Goal: Find specific page/section: Find specific page/section

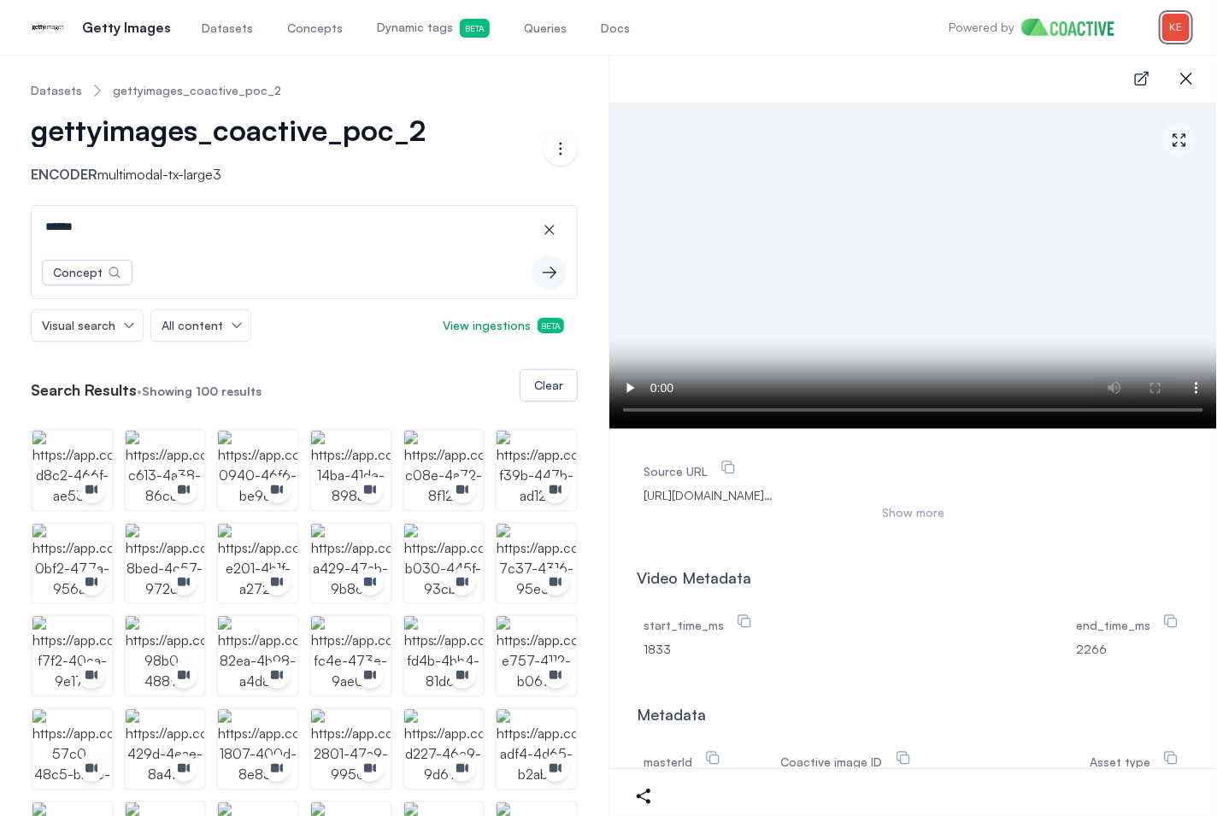
click at [1176, 29] on img "button" at bounding box center [1175, 27] width 27 height 27
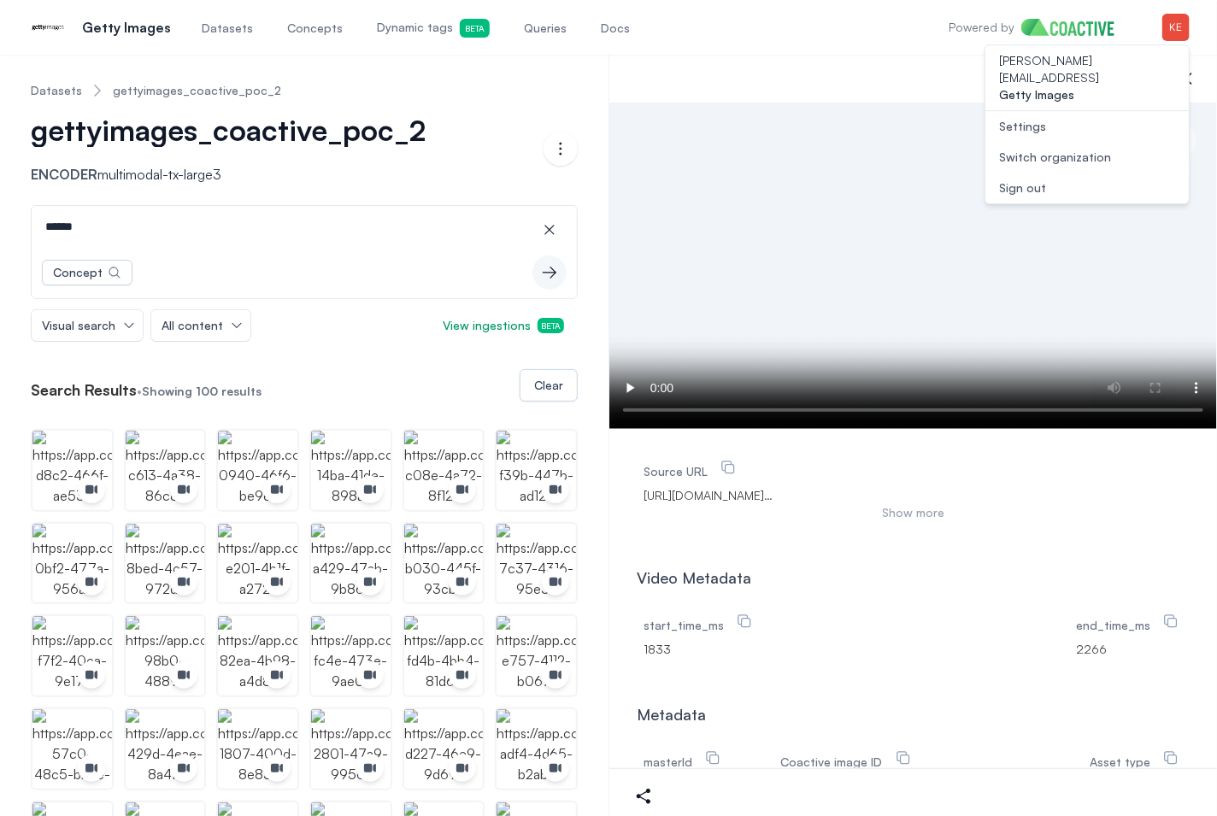
click at [494, 104] on nav "Datasets gettyimages_coactive_poc_2" at bounding box center [304, 90] width 547 height 44
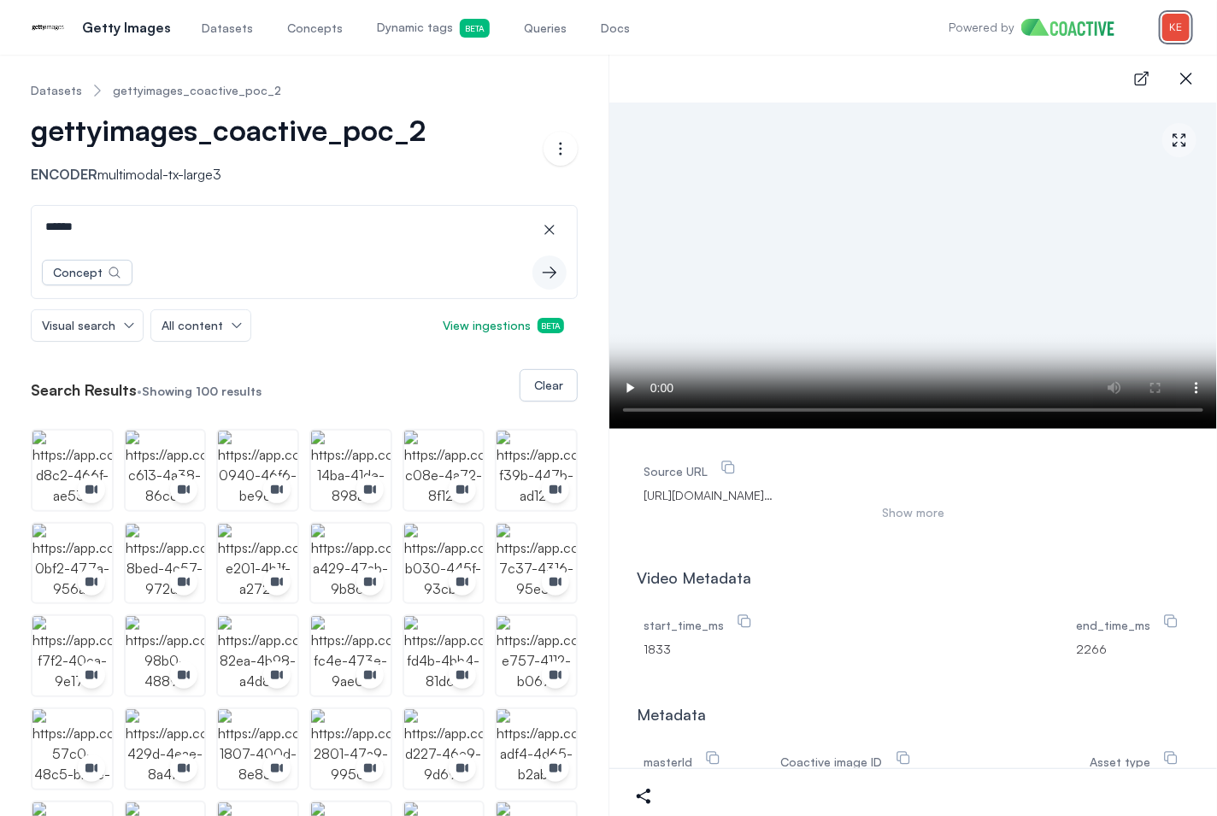
click at [1181, 25] on img "button" at bounding box center [1175, 27] width 27 height 27
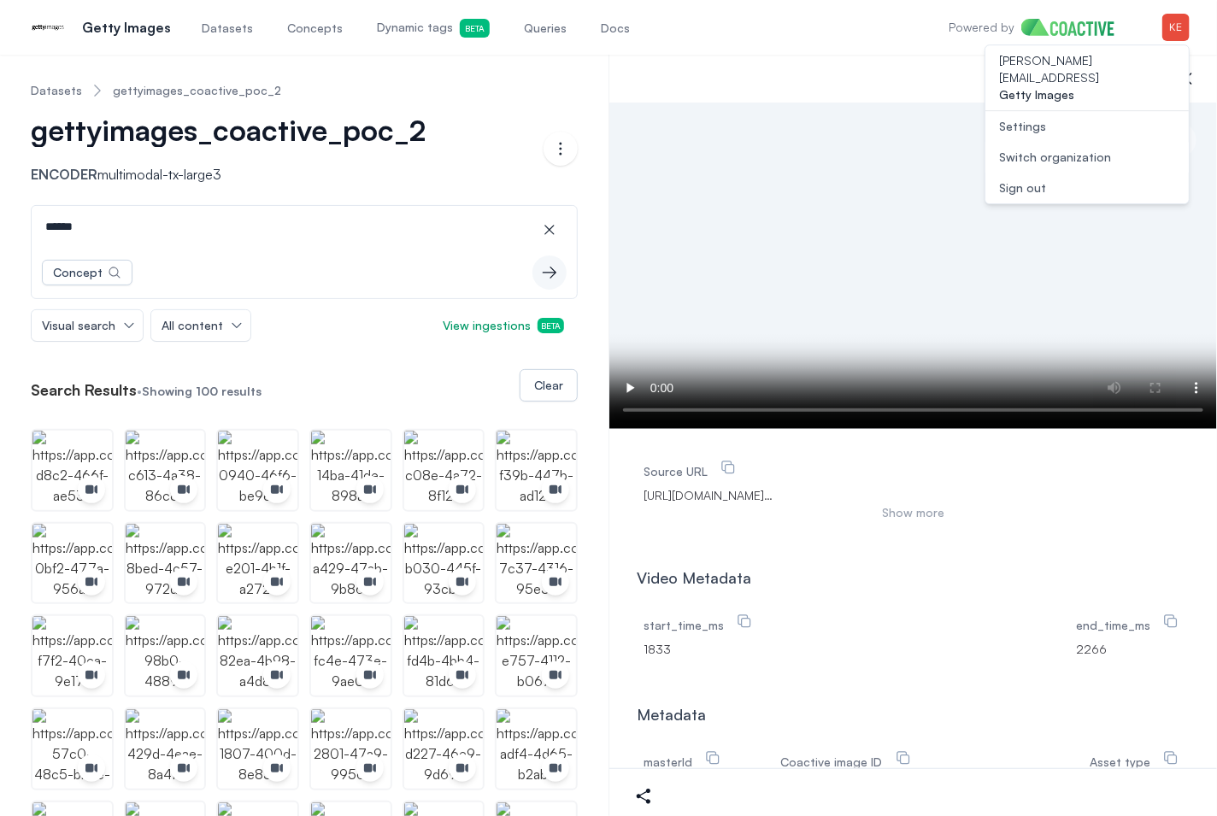
click at [1080, 149] on div "Switch organization" at bounding box center [1055, 157] width 112 height 17
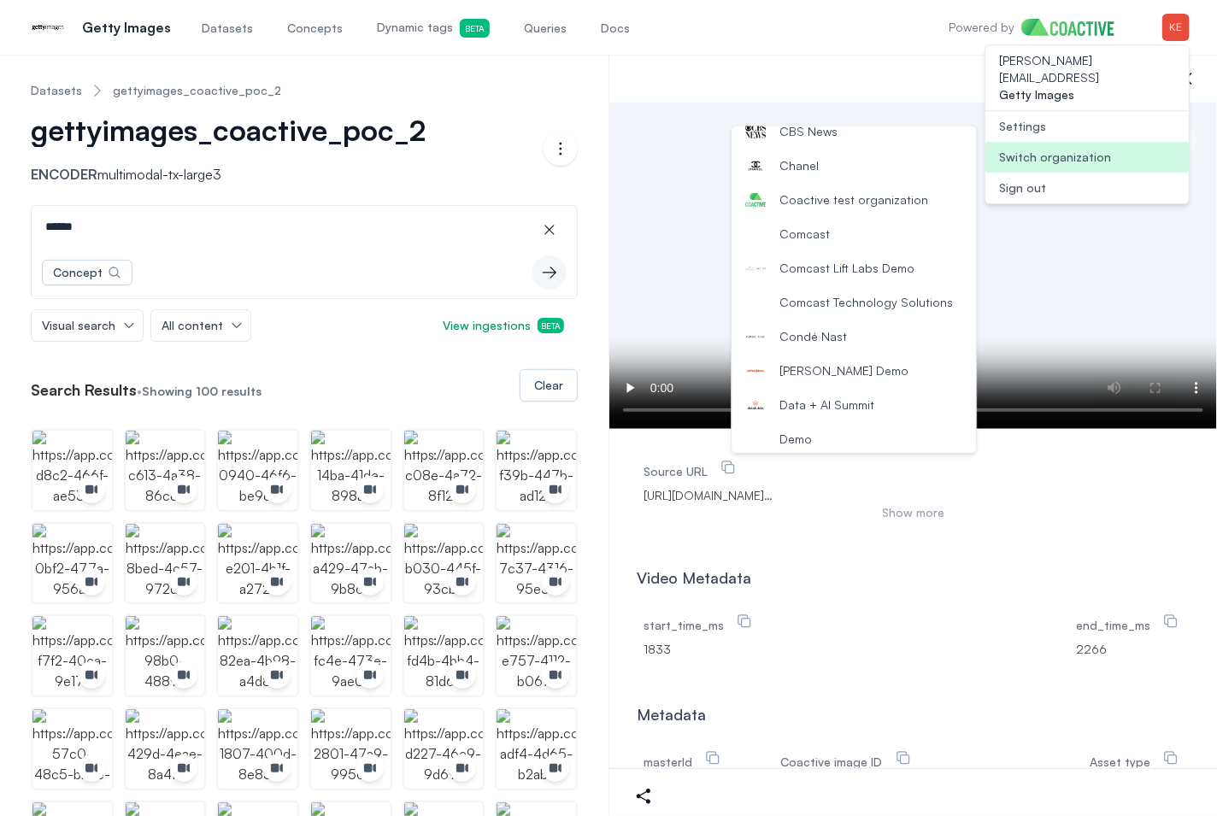
scroll to position [219, 0]
click at [886, 238] on button "Comcast" at bounding box center [853, 232] width 244 height 34
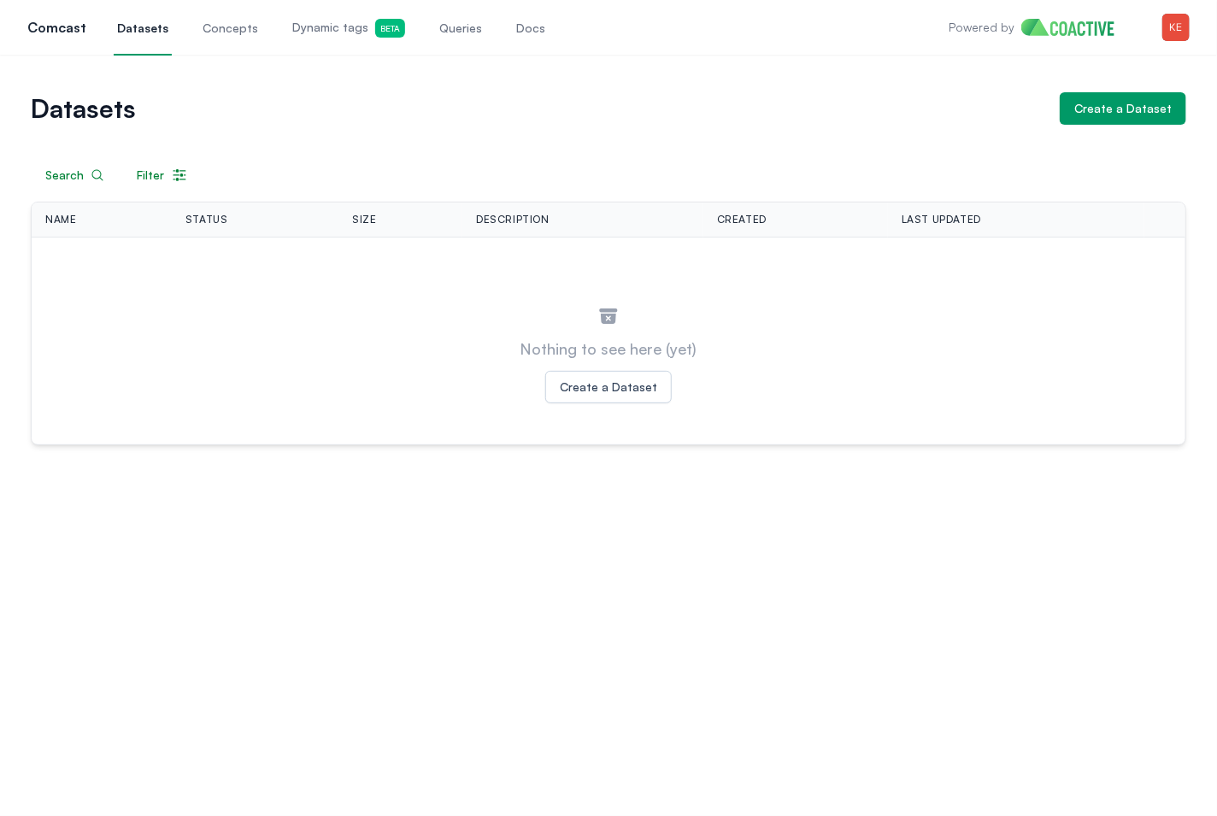
click at [144, 28] on span "Datasets" at bounding box center [142, 28] width 51 height 17
click at [1183, 32] on img "button" at bounding box center [1175, 27] width 27 height 27
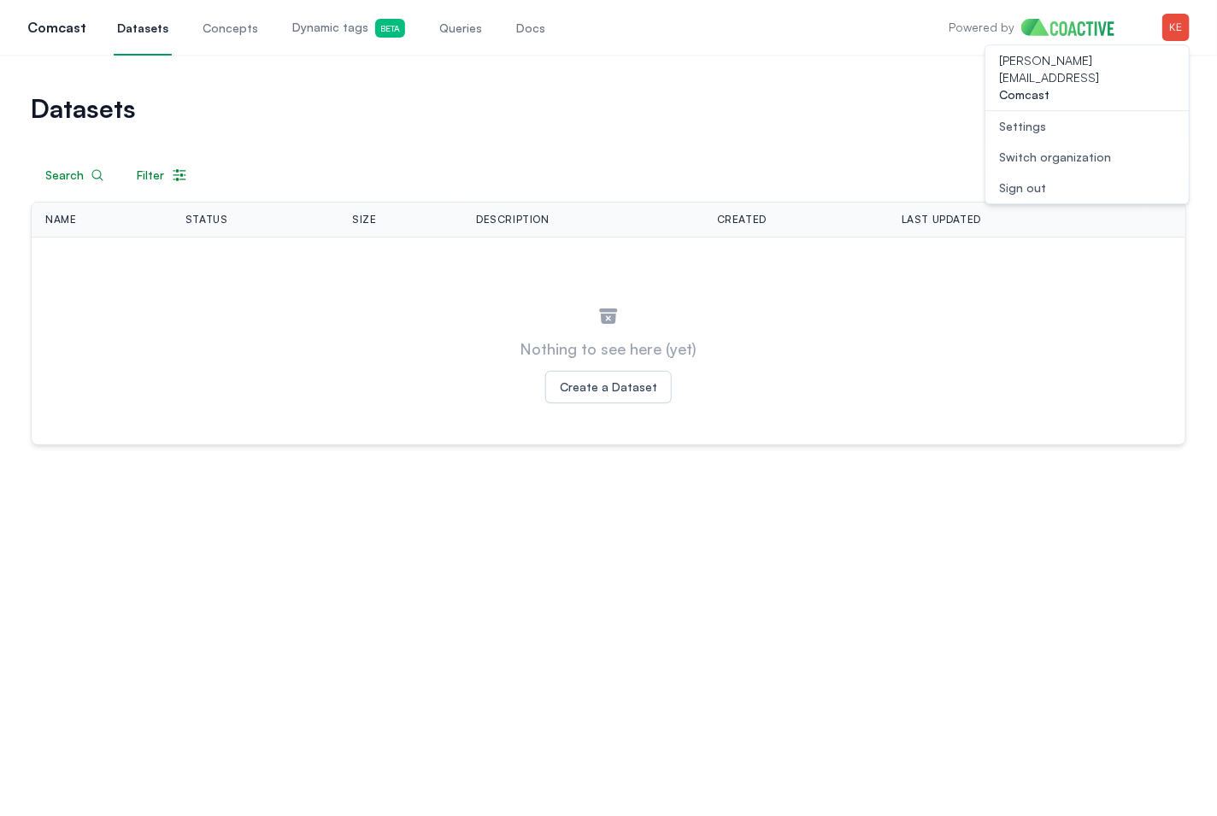
click at [1077, 149] on div "Switch organization" at bounding box center [1055, 157] width 112 height 17
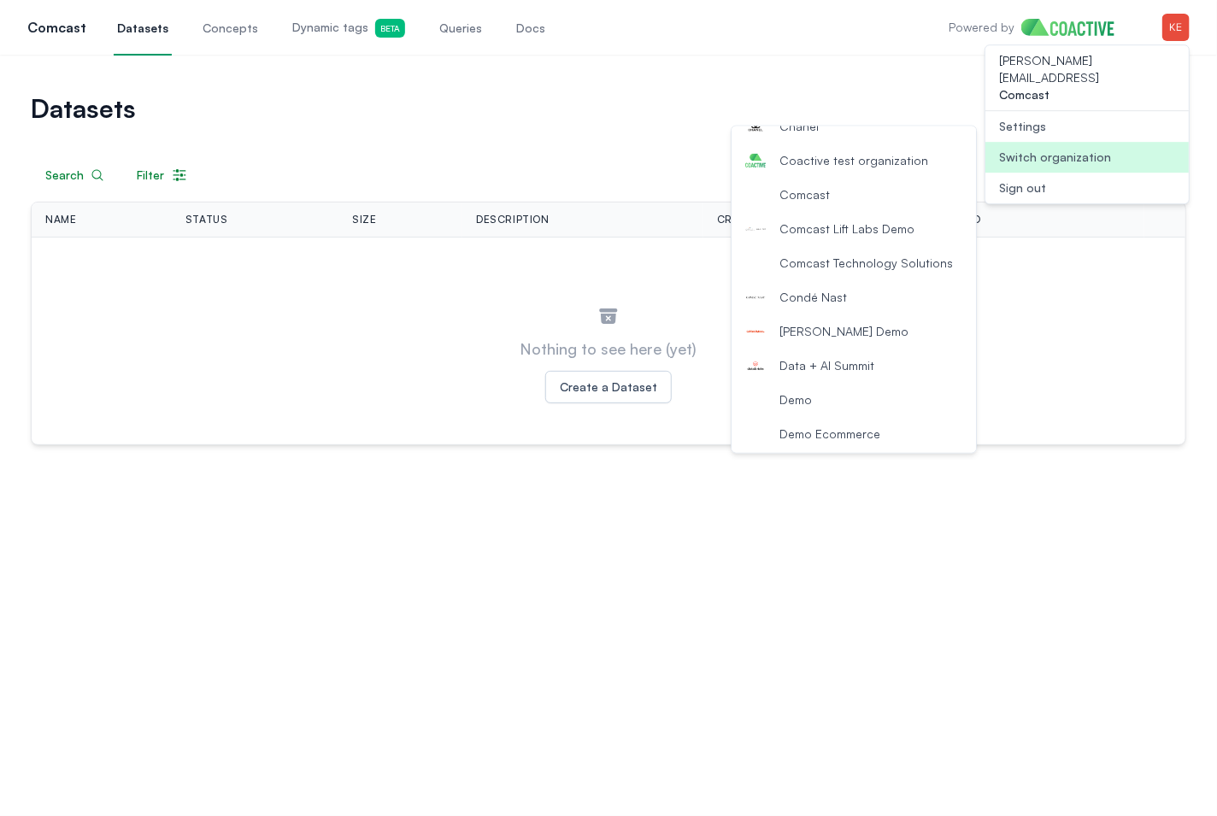
scroll to position [261, 0]
click at [877, 255] on span "Comcast Technology Solutions" at bounding box center [865, 258] width 173 height 17
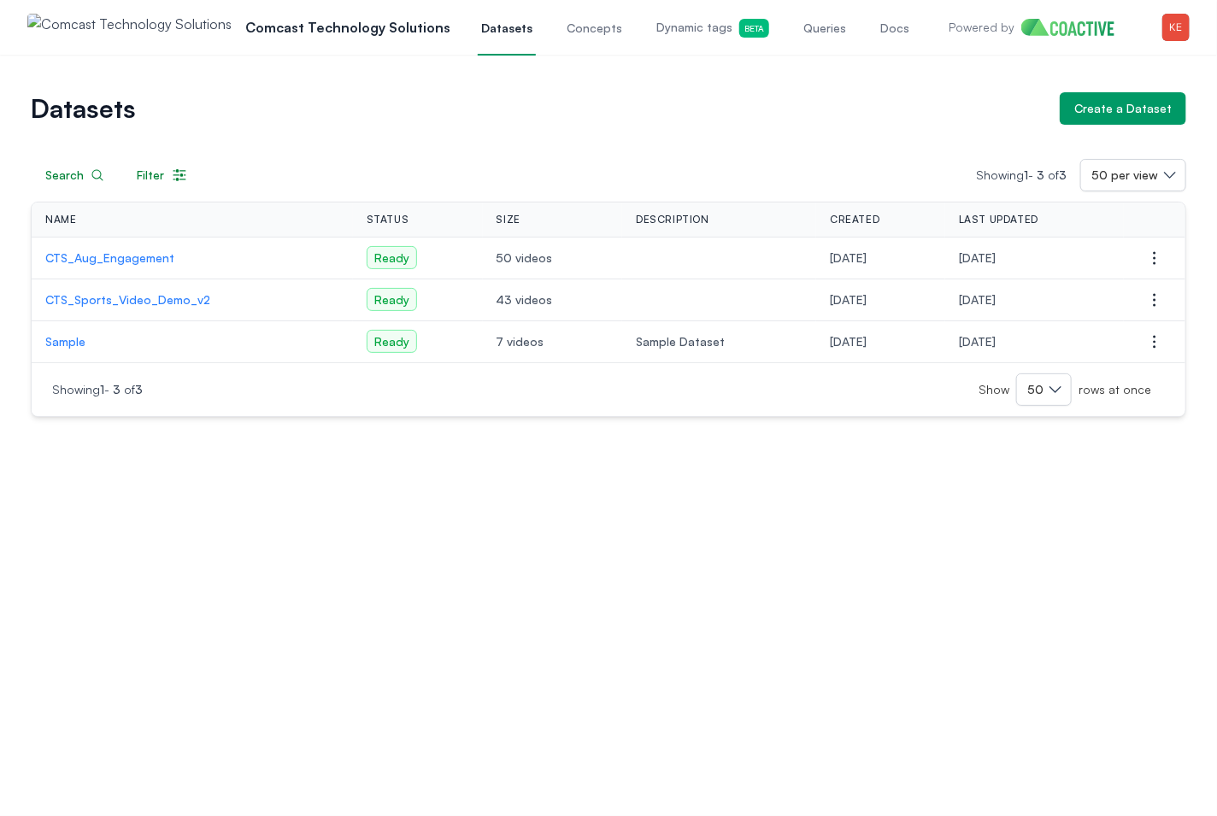
click at [138, 262] on p "CTS_Aug_Engagement" at bounding box center [192, 257] width 294 height 17
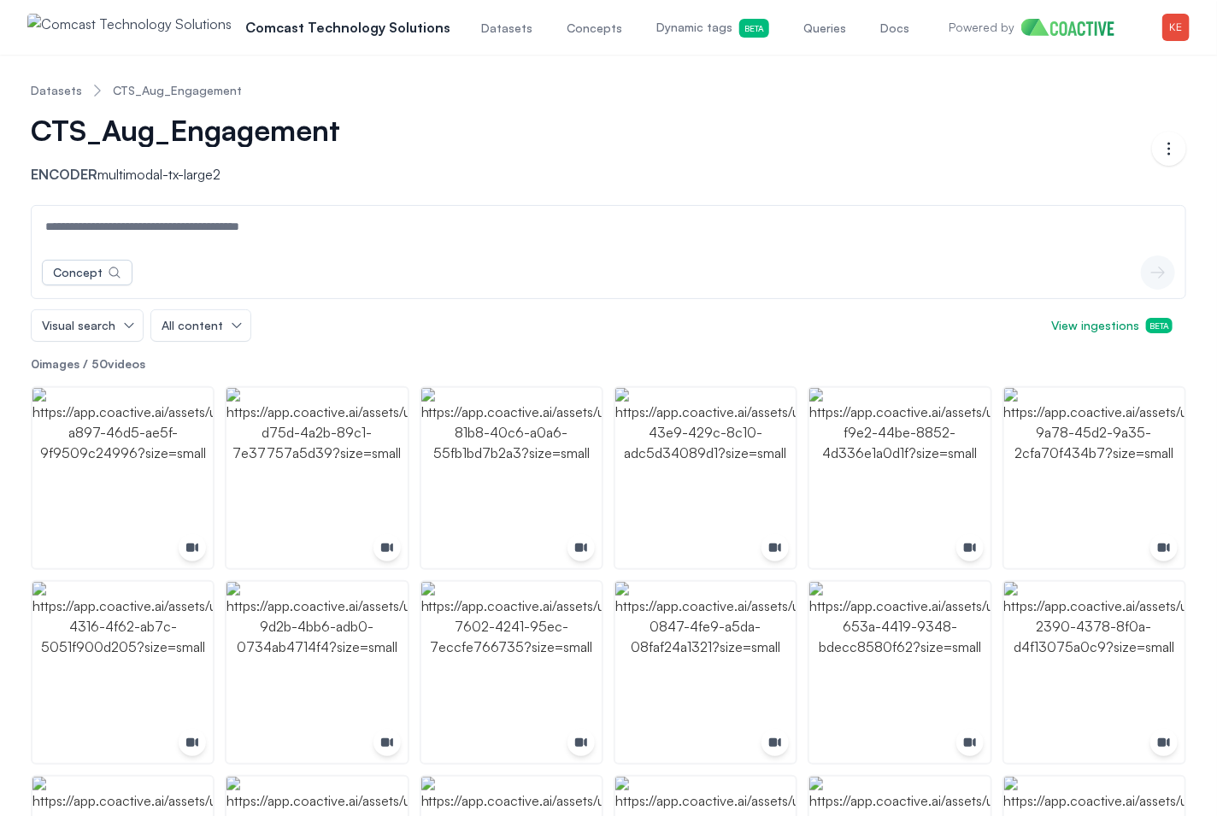
click at [137, 231] on input at bounding box center [608, 226] width 1146 height 41
type input "******"
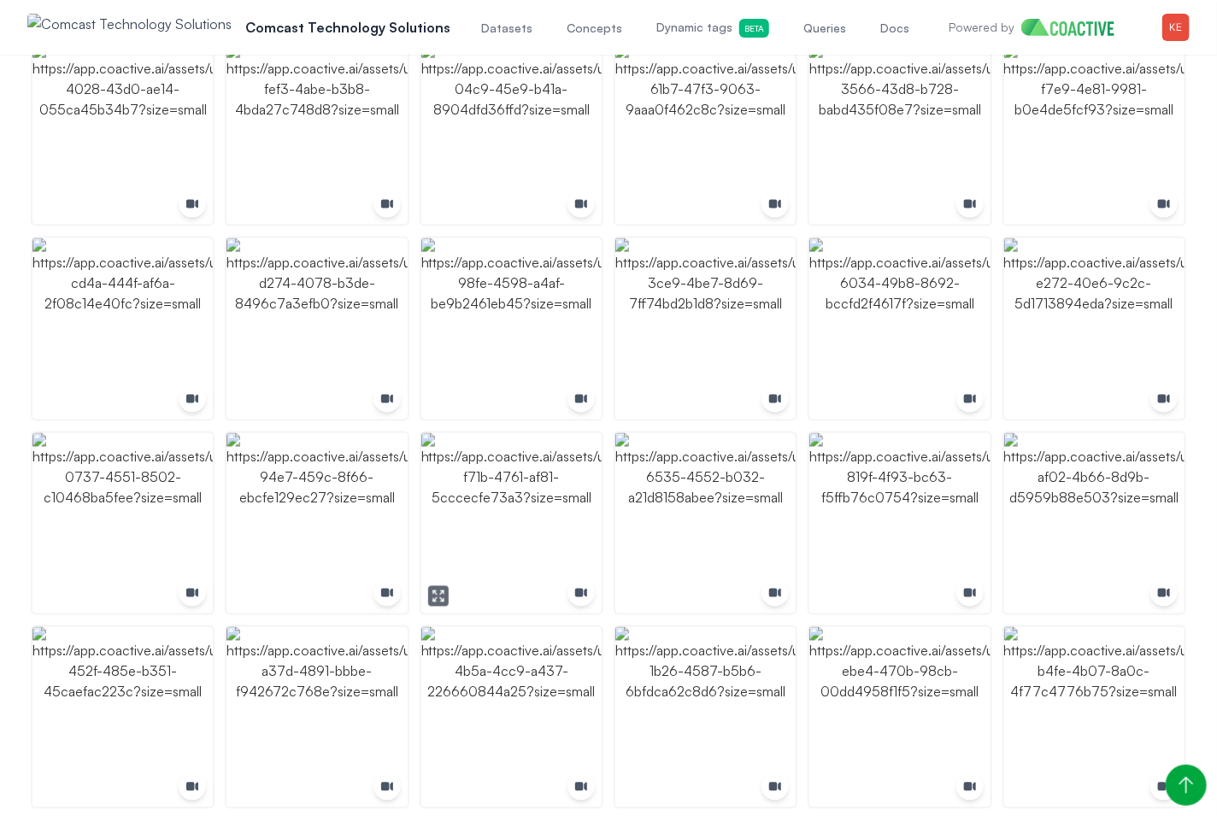
scroll to position [974, 0]
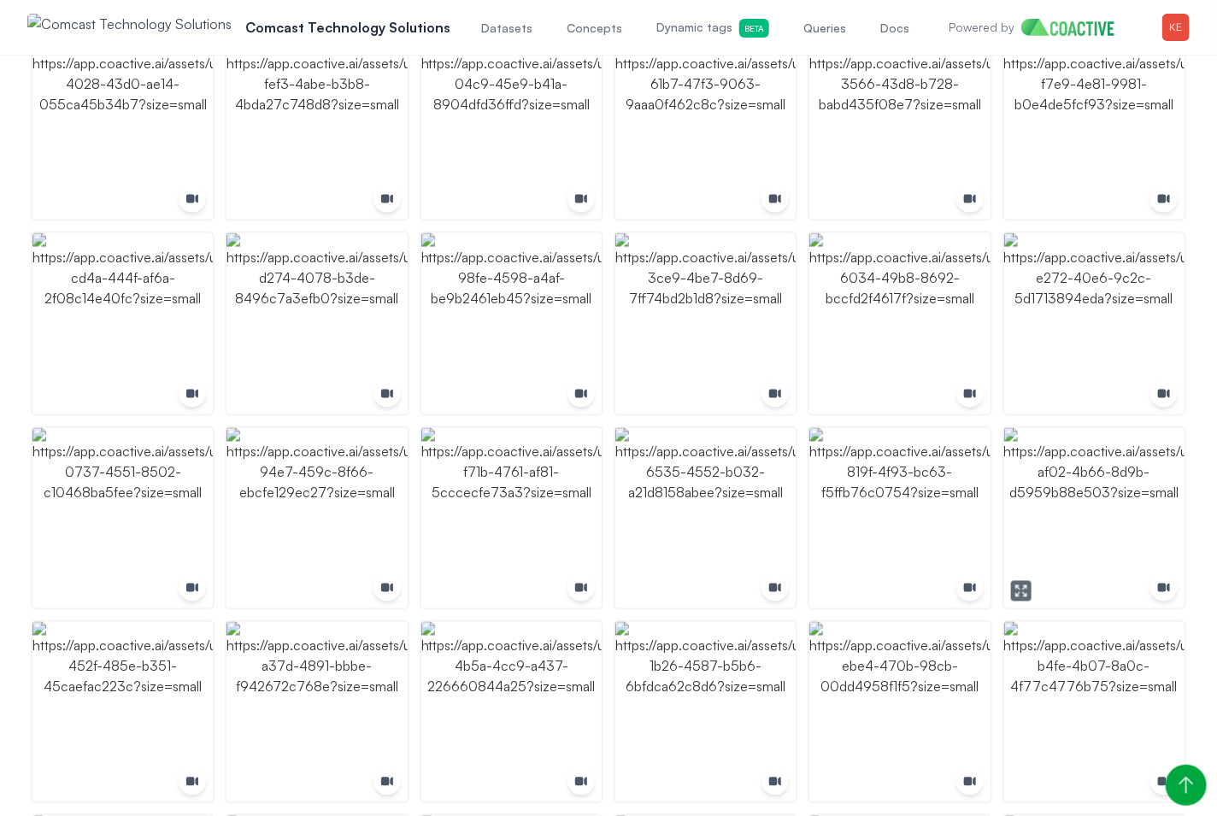
click at [1058, 520] on img "button" at bounding box center [1094, 518] width 180 height 180
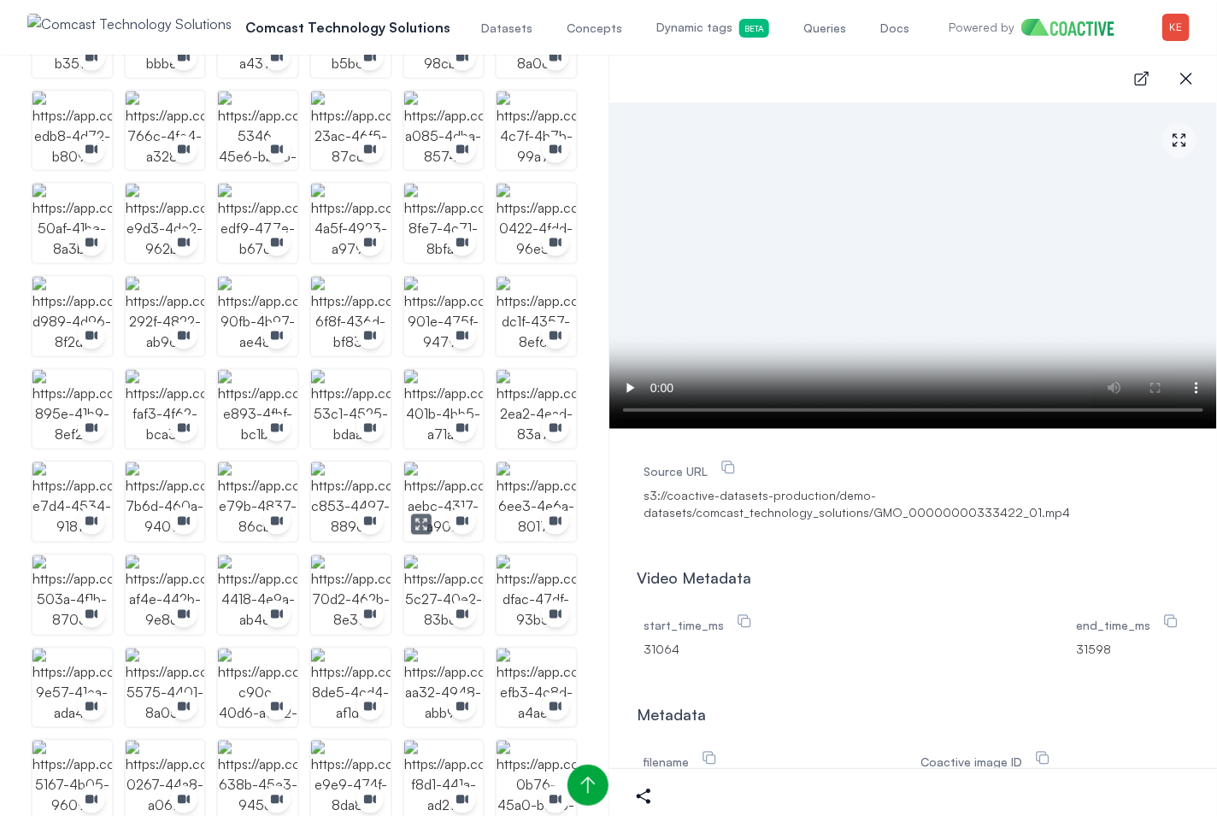
scroll to position [1194, 0]
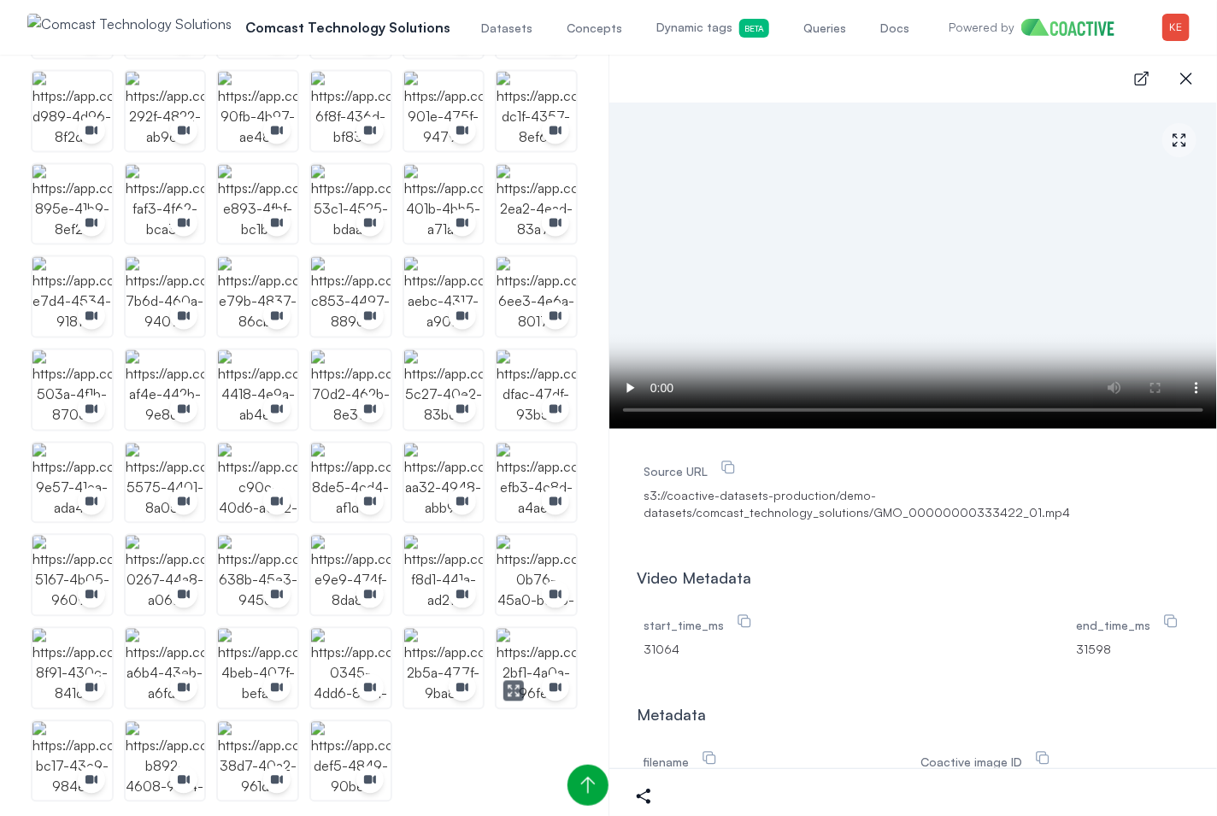
click at [545, 650] on img "button" at bounding box center [535, 668] width 79 height 79
